Goal: Transaction & Acquisition: Purchase product/service

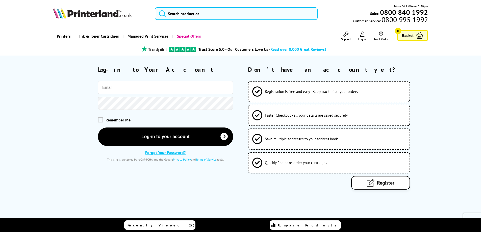
drag, startPoint x: 0, startPoint y: 0, endPoint x: 146, endPoint y: 90, distance: 171.8
click at [146, 90] on input "email" at bounding box center [165, 87] width 135 height 13
type input "[PERSON_NAME][EMAIL_ADDRESS][PERSON_NAME][DOMAIN_NAME]"
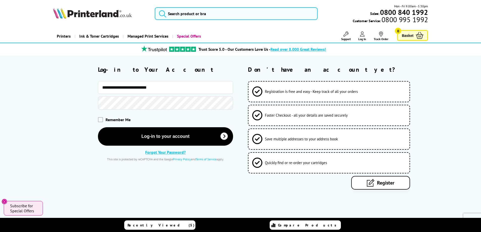
click at [98, 127] on button "Log-in to your account" at bounding box center [165, 136] width 135 height 18
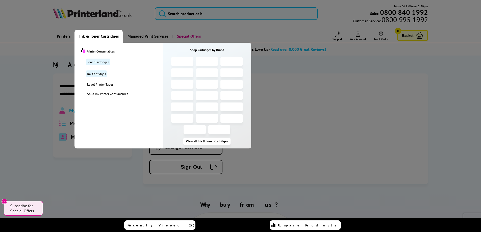
click at [99, 35] on span "Ink & Toner Cartridges" at bounding box center [99, 36] width 40 height 13
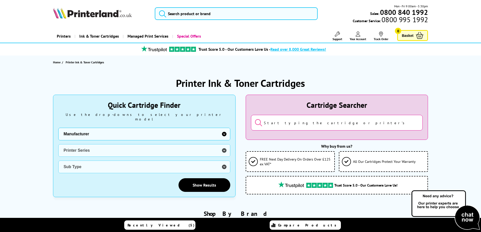
click at [96, 131] on select "Manufacturer Brother Canon Cubify Dell Dymo Epson HP Kodak Konica Minolta Kyoce…" at bounding box center [144, 134] width 172 height 13
select select "12603"
click at [58, 128] on select "Manufacturer Brother Canon Cubify Dell Dymo Epson HP Kodak Konica Minolta Kyoce…" at bounding box center [144, 134] width 172 height 13
click at [115, 147] on select "Printer Series AMP Colour Copier DesignJet DeskJet DeskJet Plus ENVY ENVY Inspi…" at bounding box center [144, 150] width 172 height 13
click at [58, 144] on select "Printer Series AMP Colour Copier DesignJet DeskJet DeskJet Plus ENVY ENVY Inspi…" at bounding box center [144, 150] width 172 height 13
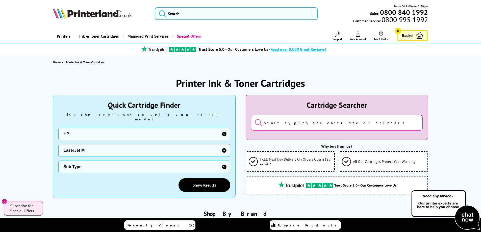
click at [83, 166] on select "Sub Type HP 1005 HP 110 HP 1120 HP 1319 HP 1522 HP 209 HP 2727 HP 3027 HP 3035 …" at bounding box center [144, 167] width 172 height 13
click at [92, 146] on select "Printer Series AMP Colour Copier DesignJet DeskJet DeskJet Plus ENVY ENVY Inspi…" at bounding box center [144, 150] width 172 height 13
click at [58, 144] on select "Printer Series AMP Colour Copier DesignJet DeskJet DeskJet Plus ENVY ENVY Inspi…" at bounding box center [144, 150] width 172 height 13
click at [89, 162] on select "Sub Type HP M140 HP M234" at bounding box center [144, 167] width 172 height 13
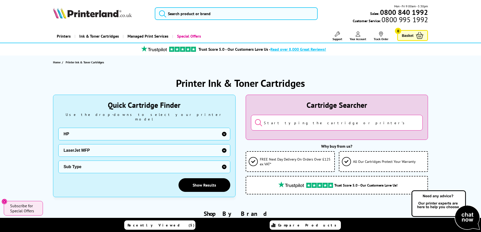
click at [87, 148] on select "Printer Series AMP Colour Copier DesignJet DeskJet DeskJet Plus ENVY ENVY Inspi…" at bounding box center [144, 150] width 172 height 13
select select "33297"
click at [58, 144] on select "Printer Series AMP Colour Copier DesignJet DeskJet DeskJet Plus ENVY ENVY Inspi…" at bounding box center [144, 150] width 172 height 13
click at [99, 161] on select "Sub Type HP 100 Color MFP M175 HP 200 Color M251 HP 200 Color MFP M276 HP 300 C…" at bounding box center [144, 167] width 172 height 13
select select "36698"
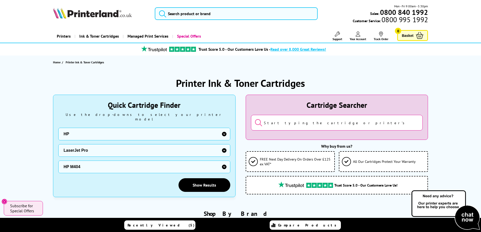
click at [58, 161] on select "Sub Type HP 100 Color MFP M175 HP 200 Color M251 HP 200 Color MFP M276 HP 300 C…" at bounding box center [144, 167] width 172 height 13
click at [208, 180] on link "Show Results" at bounding box center [205, 185] width 52 height 14
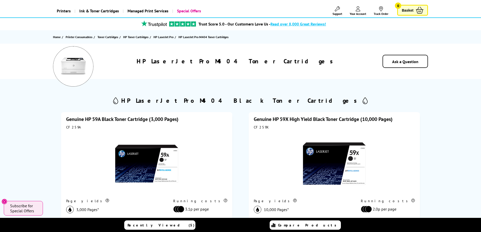
scroll to position [51, 0]
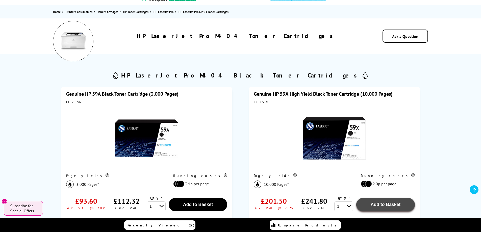
click at [213, 205] on span "Add to Basket" at bounding box center [198, 204] width 30 height 5
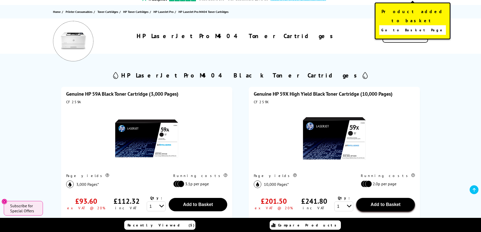
scroll to position [0, 0]
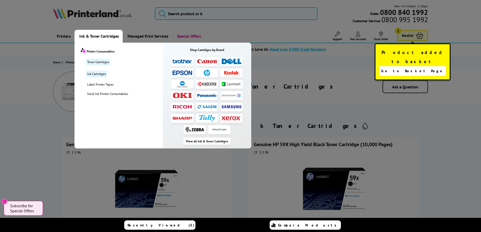
click at [88, 35] on span "Ink & Toner Cartridges" at bounding box center [99, 36] width 40 height 13
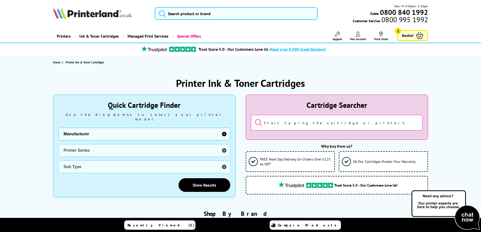
click at [90, 131] on select "Manufacturer Brother Canon Cubify Dell Dymo Epson HP Kodak Konica Minolta Kyoce…" at bounding box center [144, 134] width 172 height 13
select select "12603"
click at [58, 128] on select "Manufacturer Brother Canon Cubify Dell Dymo Epson HP Kodak Konica Minolta Kyoce…" at bounding box center [144, 134] width 172 height 13
click at [101, 145] on select "Printer Series AMP Colour Copier DesignJet DeskJet DeskJet Plus ENVY ENVY Inspi…" at bounding box center [144, 150] width 172 height 13
select select "33297"
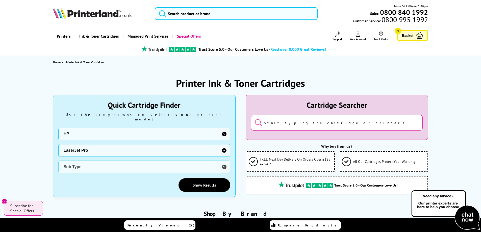
click at [58, 144] on select "Printer Series AMP Colour Copier DesignJet DeskJet DeskJet Plus ENVY ENVY Inspi…" at bounding box center [144, 150] width 172 height 13
click at [87, 162] on select "Sub Type HP 100 Color MFP M175 HP 200 Color M251 HP 200 Color MFP M276 HP 300 C…" at bounding box center [144, 167] width 172 height 13
select select "32265"
click at [58, 161] on select "Sub Type HP 100 Color MFP M175 HP 200 Color M251 HP 200 Color MFP M276 HP 300 C…" at bounding box center [144, 167] width 172 height 13
click at [196, 180] on link "Show Results" at bounding box center [205, 185] width 52 height 14
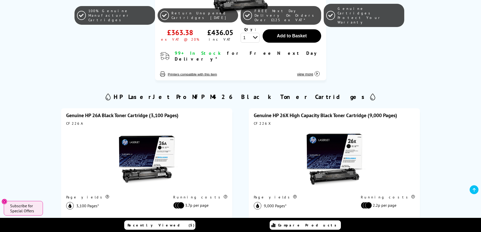
scroll to position [253, 0]
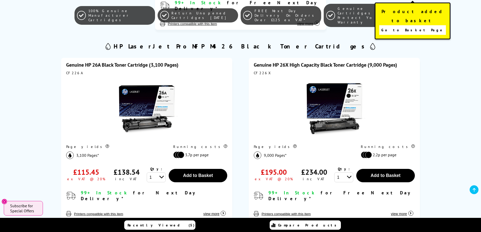
click at [414, 27] on span "Go to Basket Page" at bounding box center [412, 30] width 63 height 7
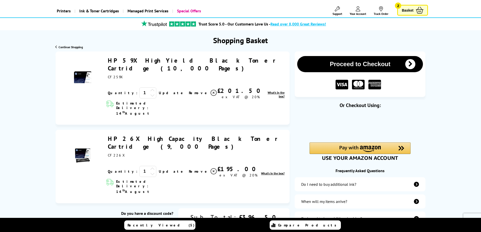
scroll to position [51, 0]
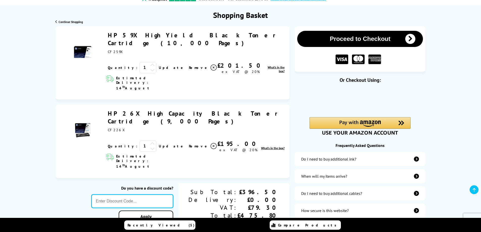
click at [157, 194] on input "text" at bounding box center [132, 201] width 82 height 14
type input "dw10"
click at [173, 211] on link "Apply" at bounding box center [146, 217] width 55 height 12
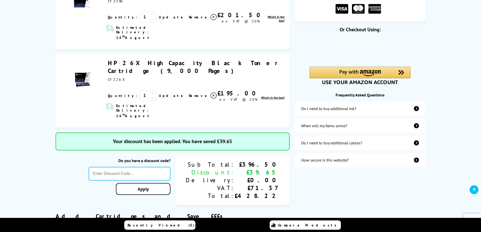
scroll to position [76, 0]
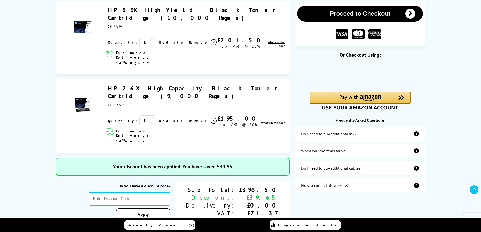
click at [350, 10] on button "Proceed to Checkout" at bounding box center [360, 14] width 126 height 16
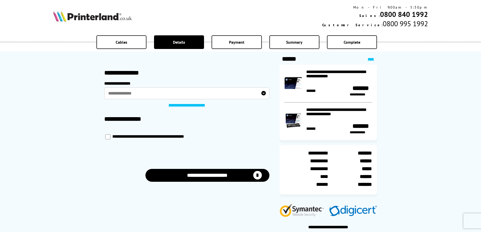
click at [254, 94] on label "**********" at bounding box center [186, 93] width 165 height 12
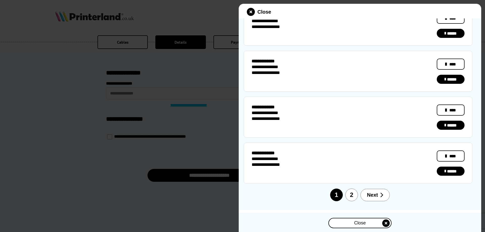
scroll to position [330, 0]
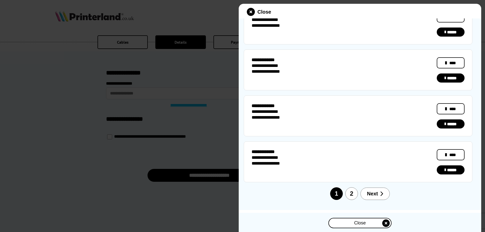
click at [102, 157] on div at bounding box center [242, 116] width 485 height 232
click at [372, 221] on div "Close" at bounding box center [360, 222] width 62 height 9
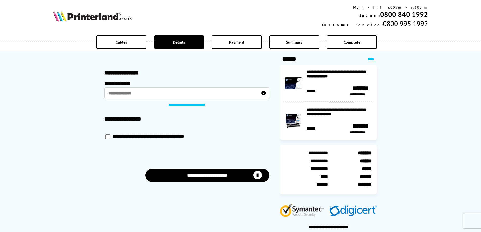
click at [193, 106] on link "**********" at bounding box center [186, 105] width 43 height 5
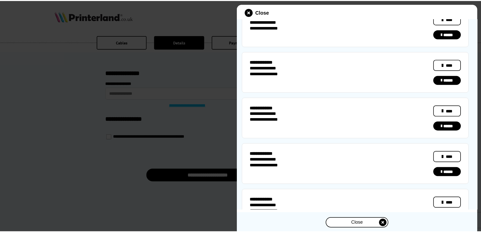
scroll to position [0, 0]
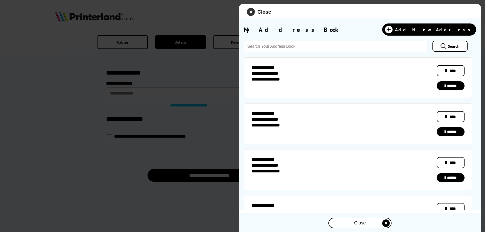
click at [250, 12] on icon "close modal" at bounding box center [251, 12] width 8 height 8
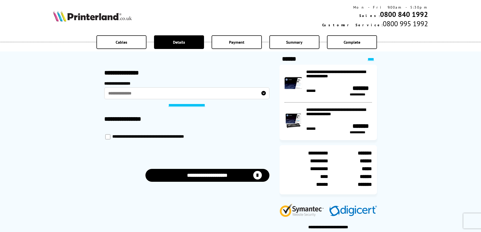
click at [157, 94] on label "**********" at bounding box center [186, 93] width 165 height 12
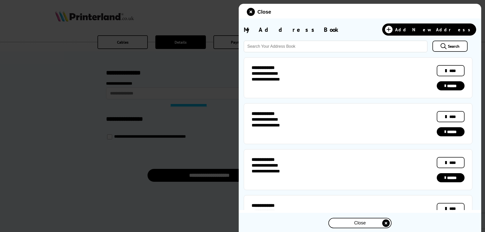
click at [157, 94] on div at bounding box center [242, 116] width 485 height 232
click at [250, 11] on icon "close modal" at bounding box center [251, 12] width 8 height 8
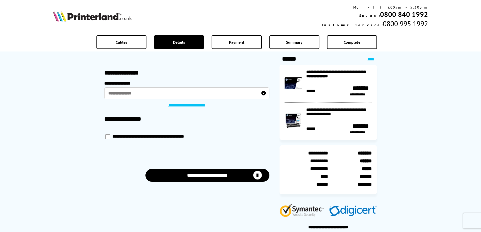
click at [217, 176] on button "**********" at bounding box center [207, 175] width 124 height 13
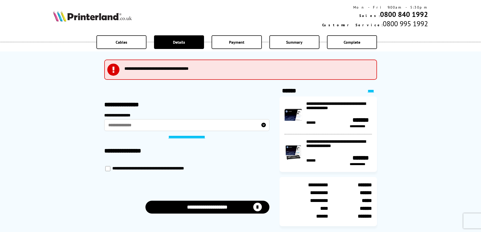
click at [132, 129] on label "**********" at bounding box center [186, 125] width 165 height 12
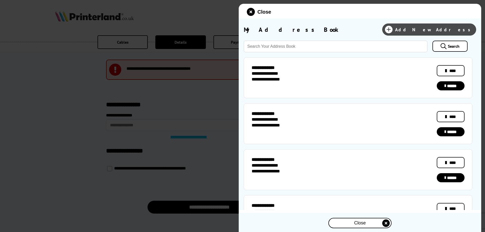
click at [444, 28] on span "Add New Address" at bounding box center [434, 30] width 78 height 6
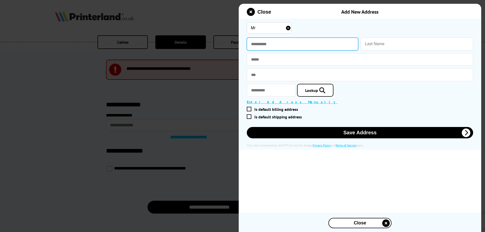
click at [266, 42] on input "text" at bounding box center [302, 44] width 111 height 13
type input "******"
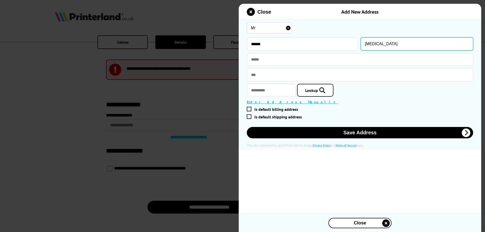
type input "[MEDICAL_DATA]"
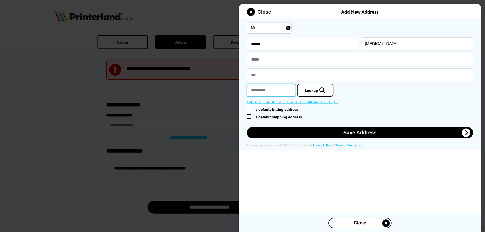
click at [286, 92] on input "text" at bounding box center [271, 90] width 49 height 13
type input "*******"
click at [313, 91] on link "Lookup" at bounding box center [315, 90] width 36 height 13
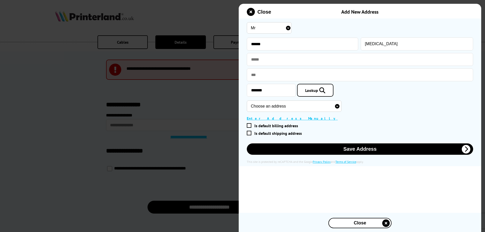
click at [341, 107] on select "Choose an address 146B, Bo'ness Road, Grangemouth, FK3 9BX 136 Bo'ness Road, Gr…" at bounding box center [294, 106] width 95 height 11
select select "GB|RM|B|9030557"
click at [247, 101] on select "Choose an address 146B, Bo'ness Road, Grangemouth, FK3 9BX 136 Bo'ness Road, Gr…" at bounding box center [294, 106] width 95 height 11
type input "Leapark Hotel"
type input "130-134 Bo'ness Road"
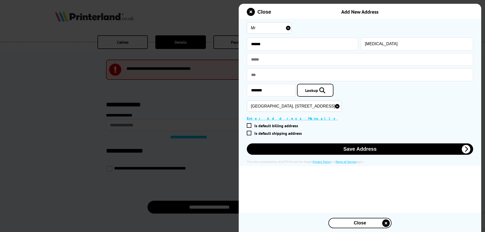
type input "Grangemouth"
type input "Stirlingshire"
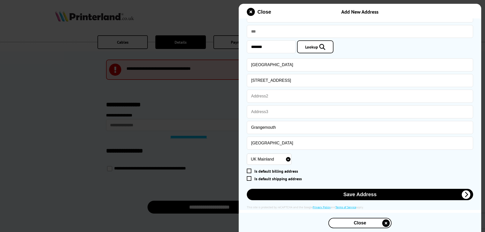
scroll to position [46, 0]
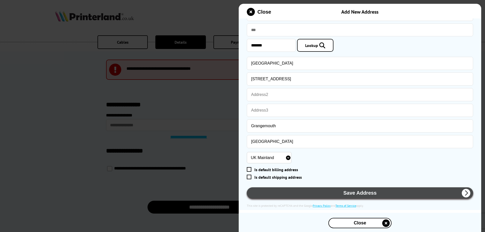
click at [413, 192] on button "Save Address" at bounding box center [360, 192] width 226 height 11
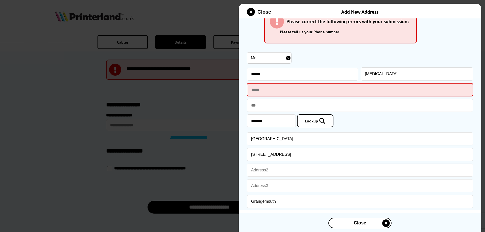
scroll to position [0, 0]
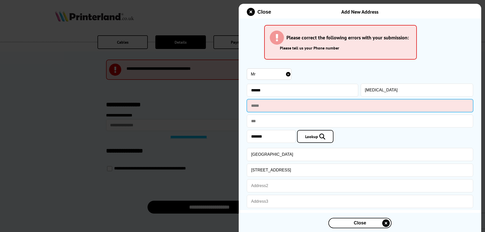
click at [315, 107] on input "text" at bounding box center [360, 105] width 226 height 13
click at [261, 105] on input "text" at bounding box center [360, 105] width 226 height 13
type input "**********"
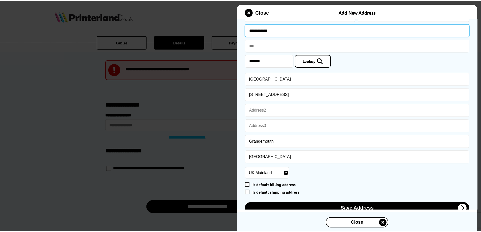
scroll to position [92, 0]
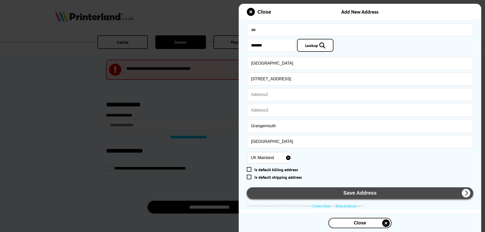
click at [365, 194] on button "Save Address" at bounding box center [360, 192] width 226 height 11
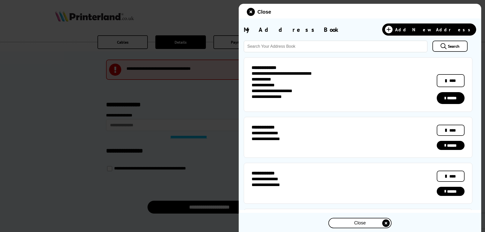
click at [451, 97] on link "******" at bounding box center [451, 98] width 28 height 12
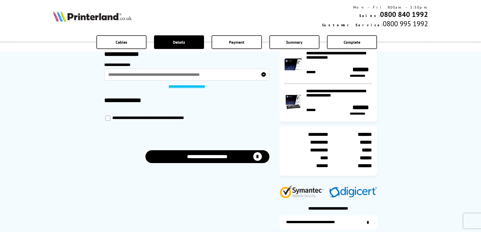
scroll to position [0, 0]
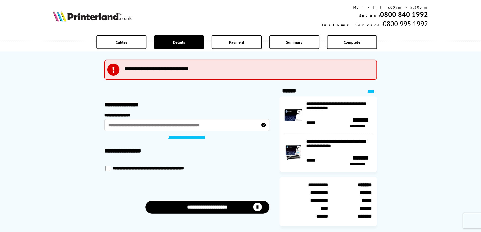
click at [221, 209] on button "**********" at bounding box center [207, 207] width 124 height 13
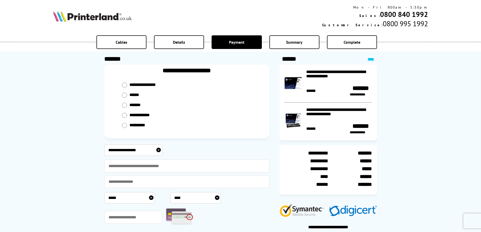
click at [124, 88] on input "radio" at bounding box center [124, 85] width 5 height 5
radio input "****"
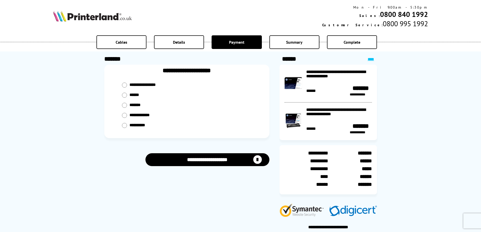
click at [211, 159] on button "**********" at bounding box center [207, 159] width 124 height 13
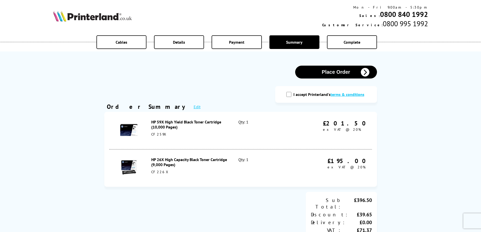
click at [289, 94] on input "I accept Printerland's terms & conditions" at bounding box center [288, 94] width 5 height 5
checkbox input "true"
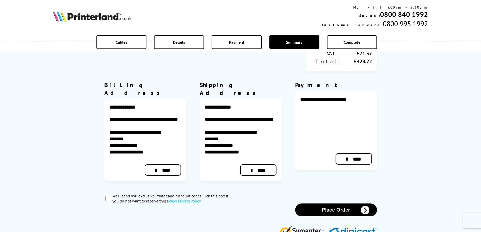
scroll to position [202, 0]
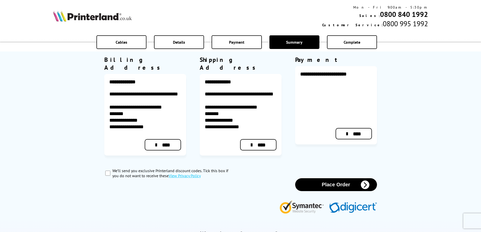
click at [336, 178] on button "Place Order" at bounding box center [336, 184] width 82 height 13
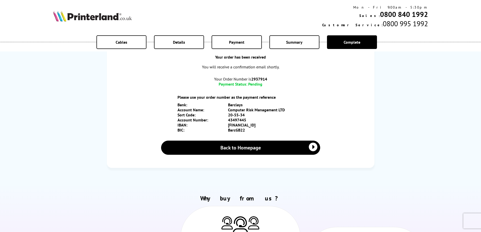
scroll to position [51, 0]
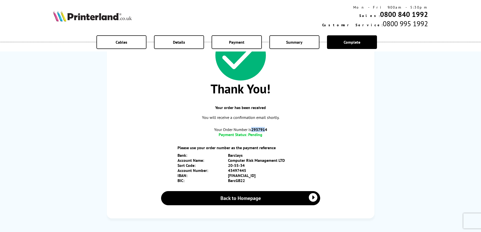
drag, startPoint x: 253, startPoint y: 129, endPoint x: 266, endPoint y: 127, distance: 14.0
click at [266, 127] on b "2937914" at bounding box center [259, 129] width 16 height 5
